Goal: Transaction & Acquisition: Download file/media

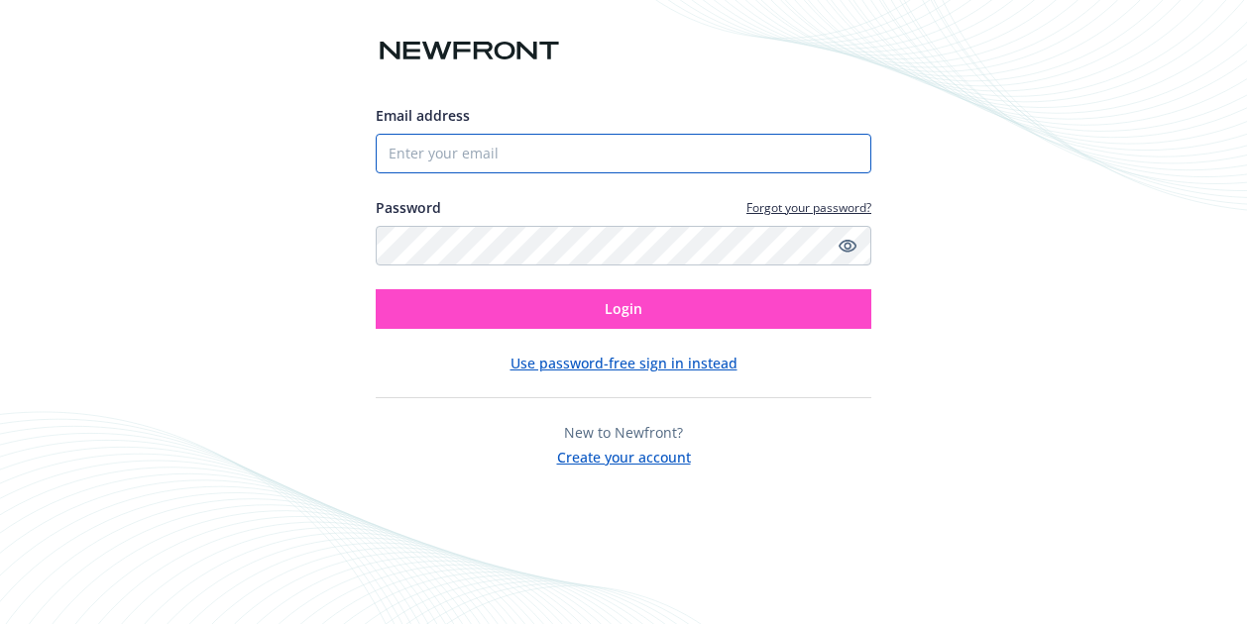
type input "[EMAIL_ADDRESS][DOMAIN_NAME]"
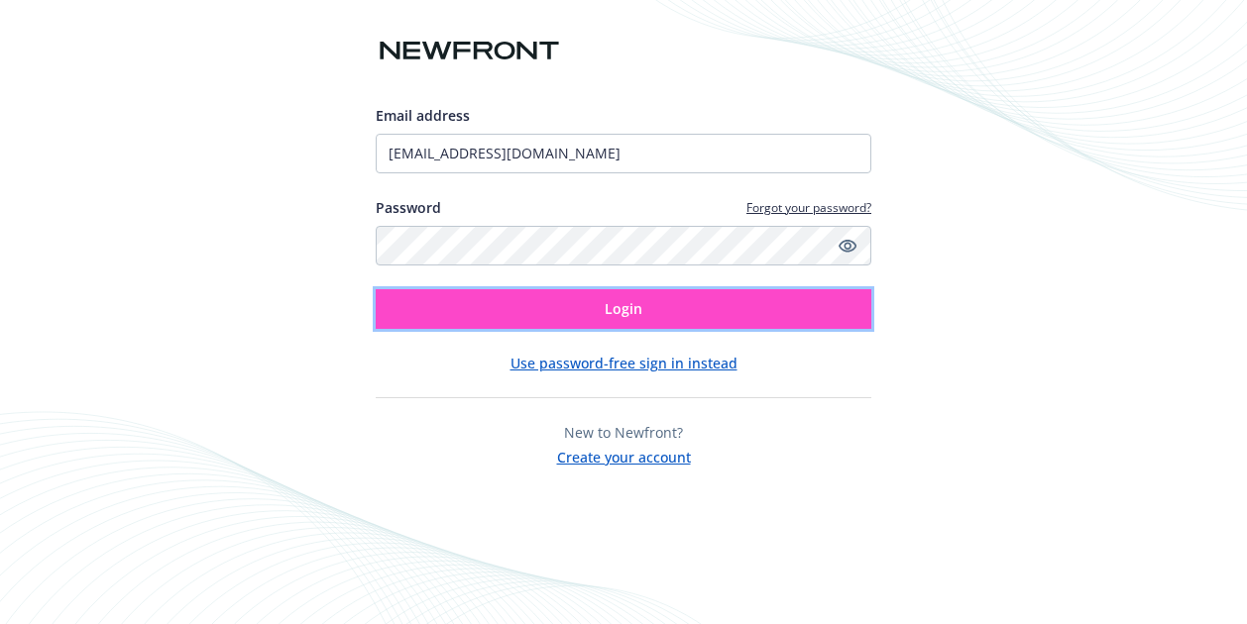
click at [630, 312] on span "Login" at bounding box center [624, 308] width 38 height 19
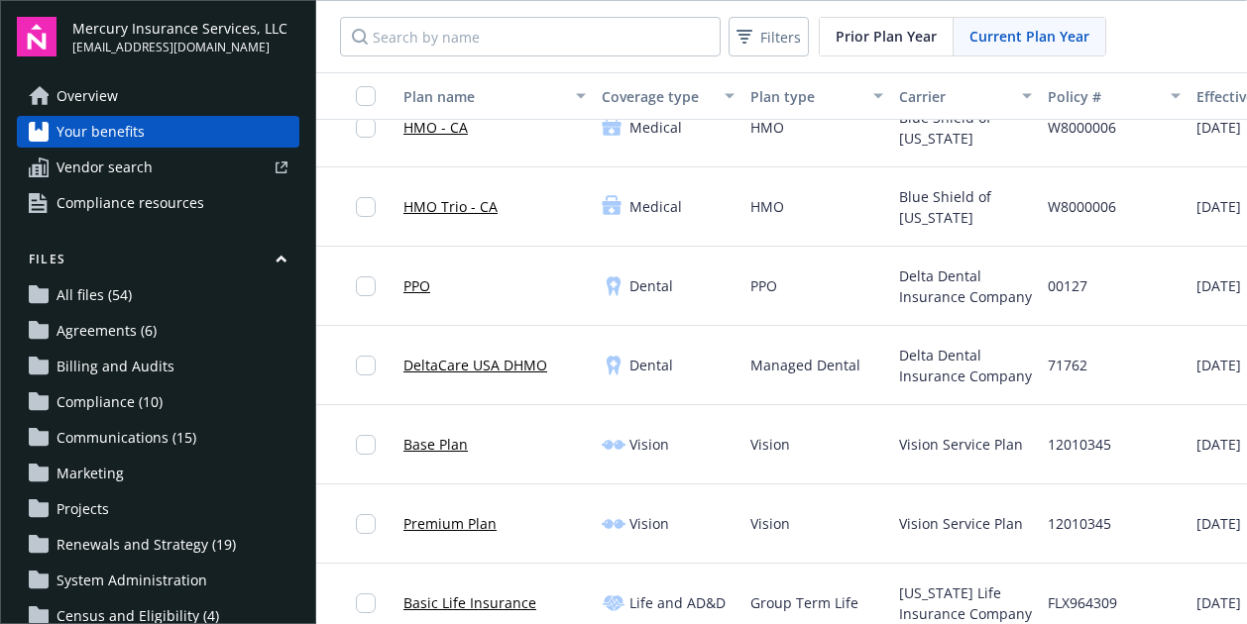
scroll to position [515, 417]
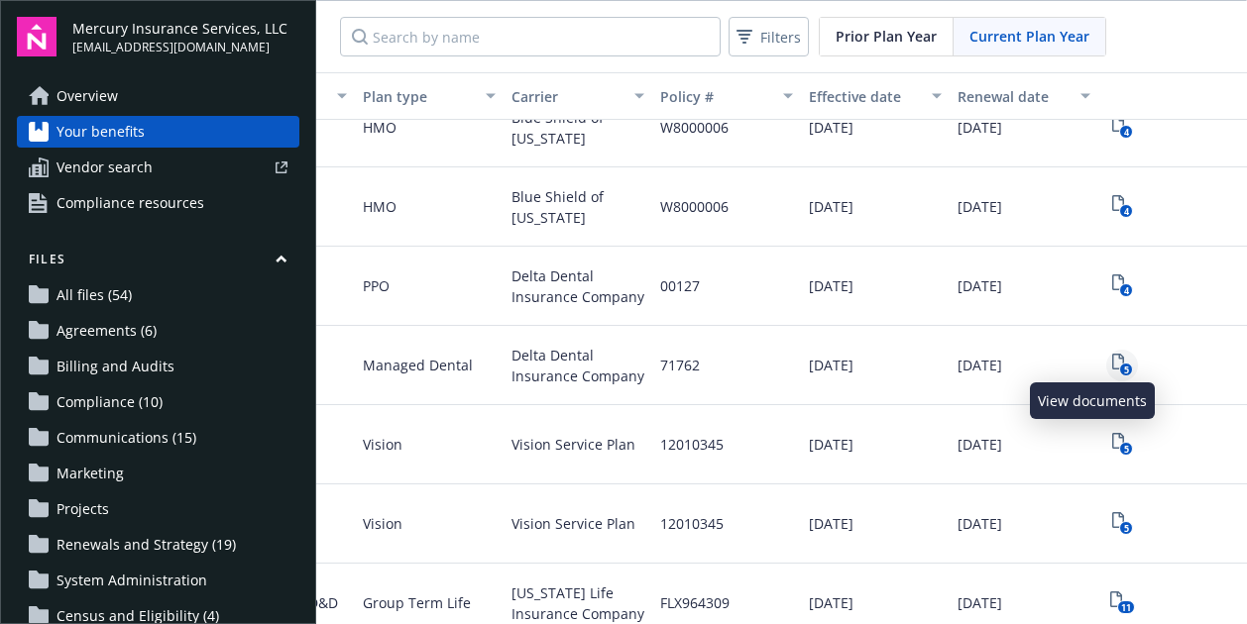
click at [1112, 355] on icon "5" at bounding box center [1122, 365] width 21 height 23
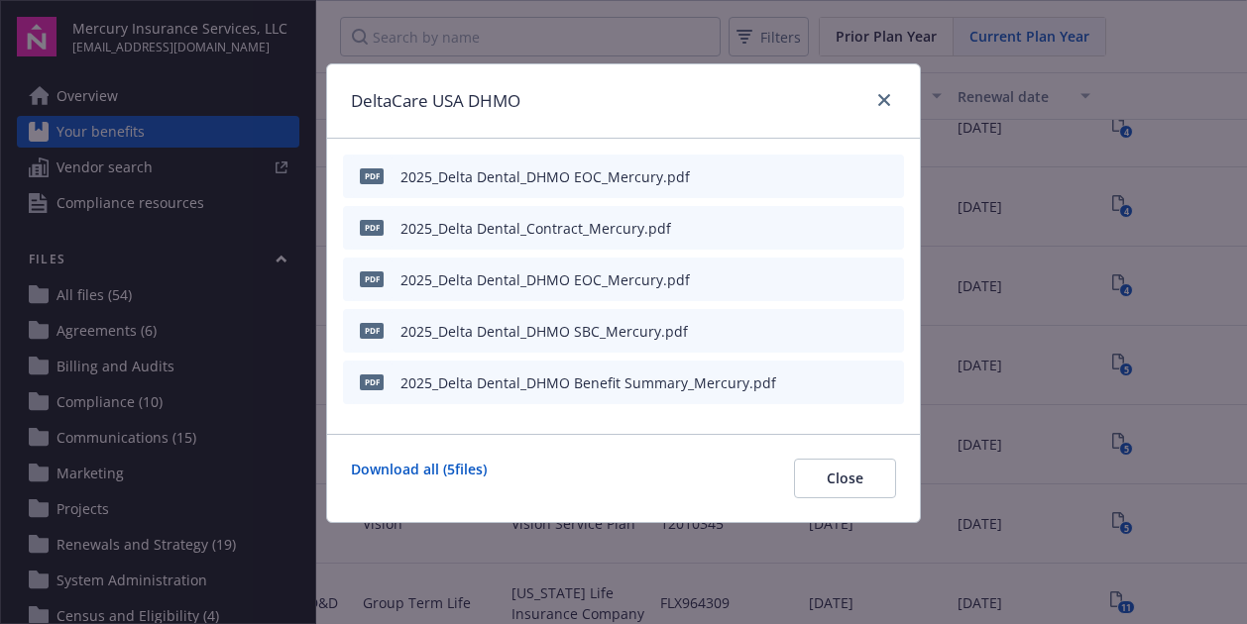
click at [854, 223] on icon "download file" at bounding box center [853, 227] width 16 height 16
click at [883, 90] on link "close" at bounding box center [884, 100] width 24 height 24
